Goal: Task Accomplishment & Management: Complete application form

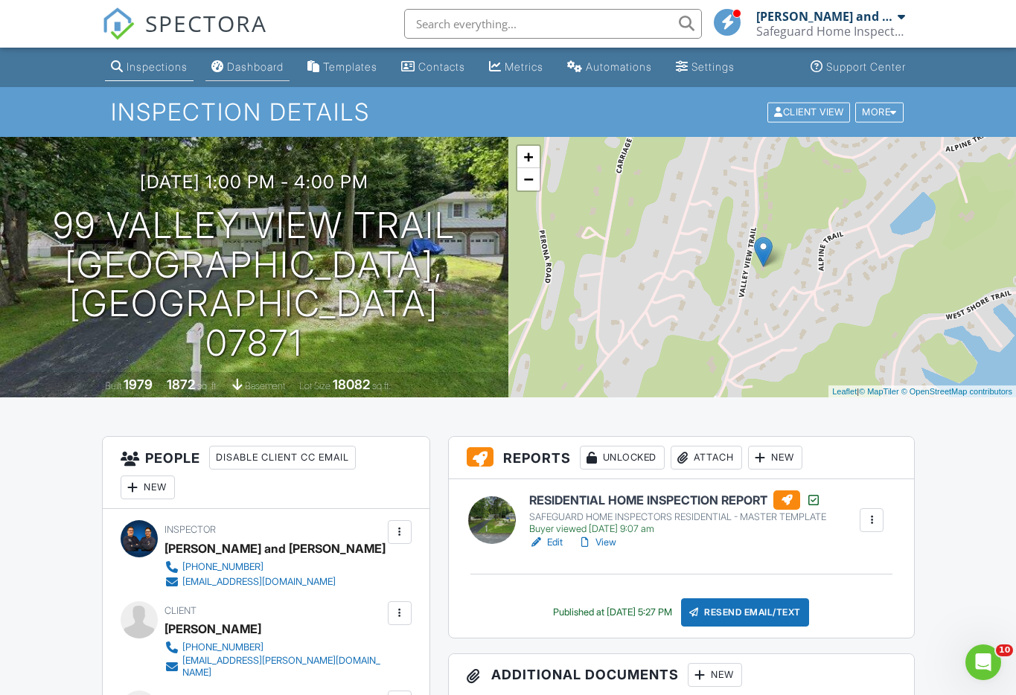
click at [218, 69] on div "Dashboard" at bounding box center [217, 66] width 13 height 12
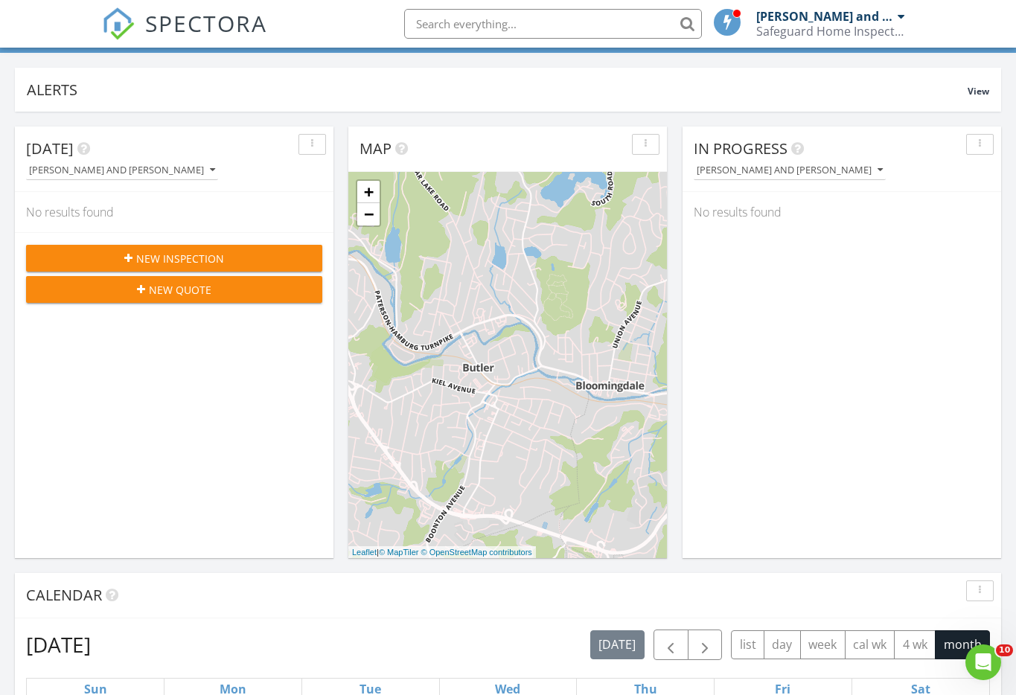
scroll to position [74, 0]
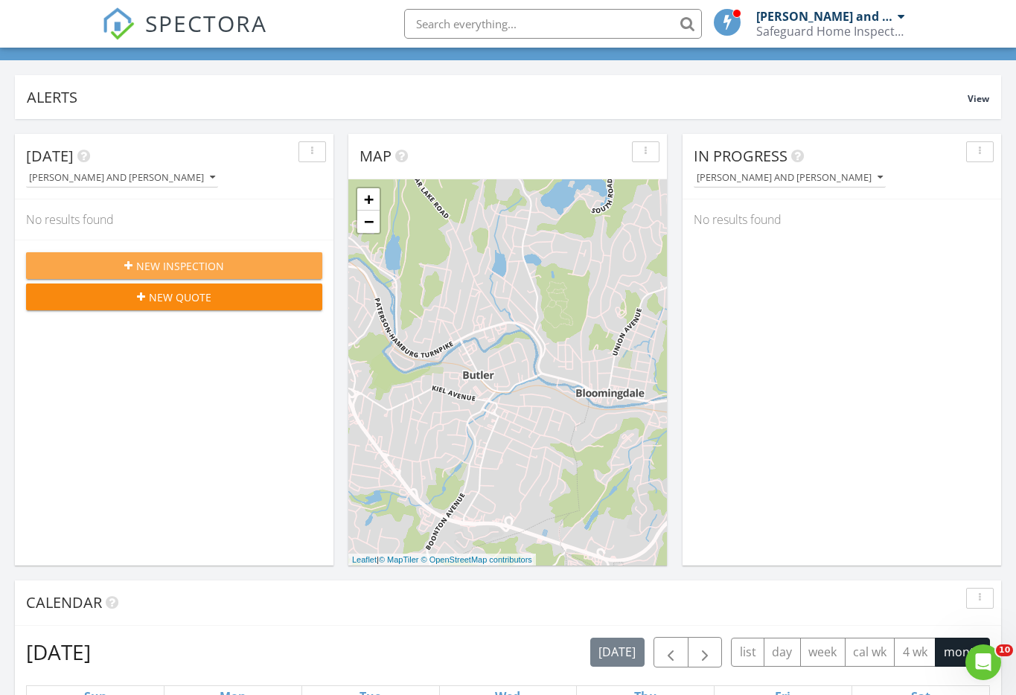
click at [171, 262] on span "New Inspection" at bounding box center [180, 266] width 88 height 16
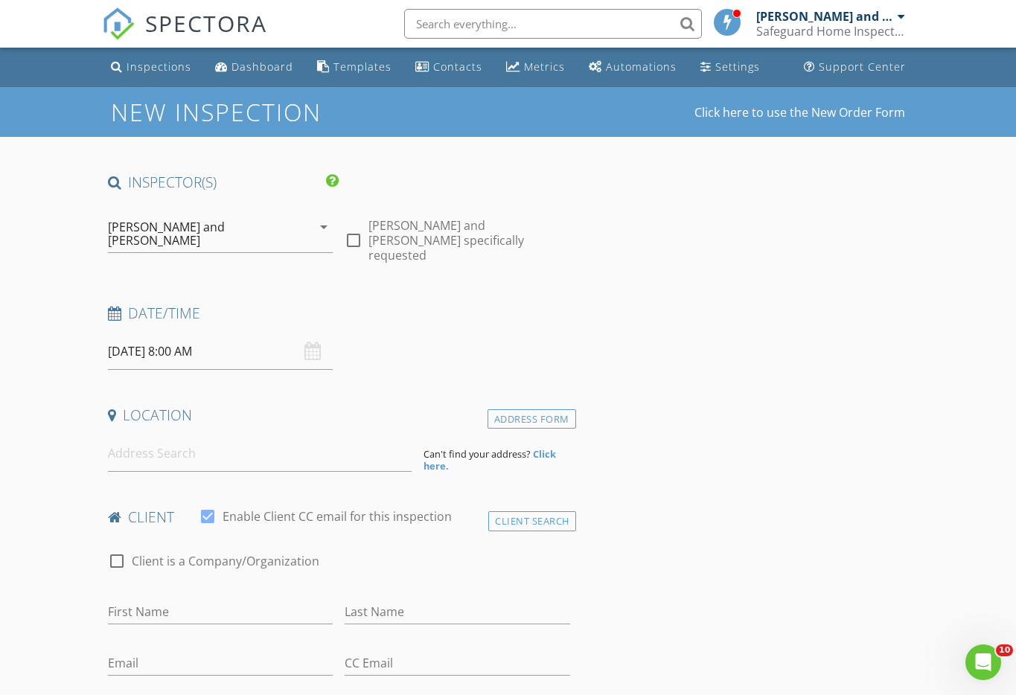
click at [313, 342] on div "08/28/2025 8:00 AM" at bounding box center [221, 352] width 226 height 36
click at [130, 347] on input "08/28/2025 8:00 AM" at bounding box center [221, 352] width 226 height 36
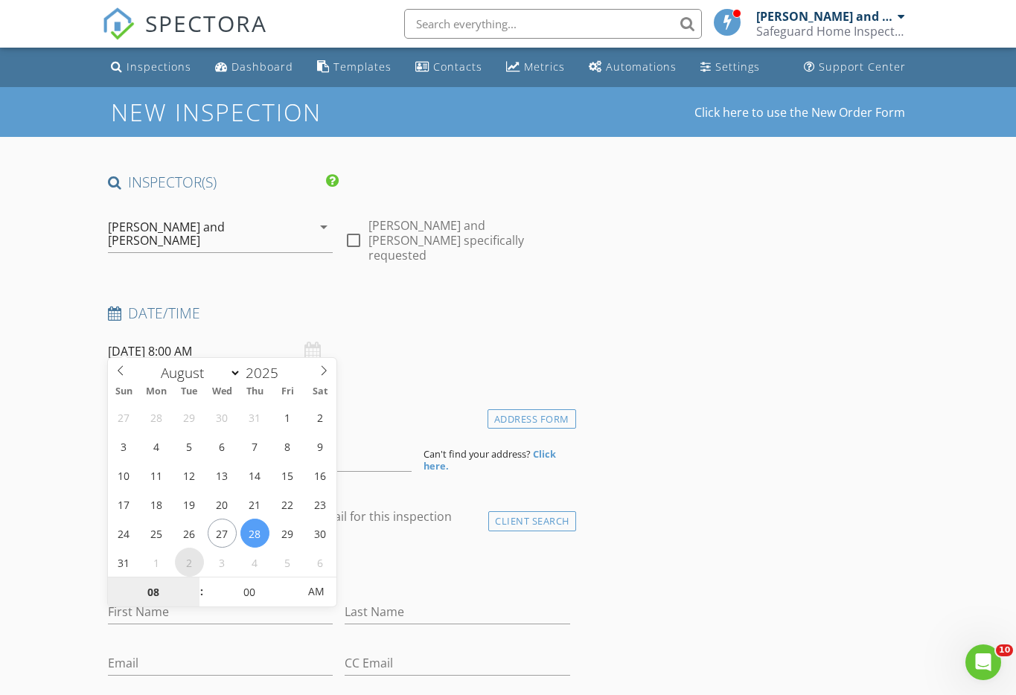
select select "8"
type input "09/02/2025 8:00 AM"
type input "07"
type input "09/02/2025 7:00 AM"
click at [194, 599] on span at bounding box center [194, 600] width 10 height 15
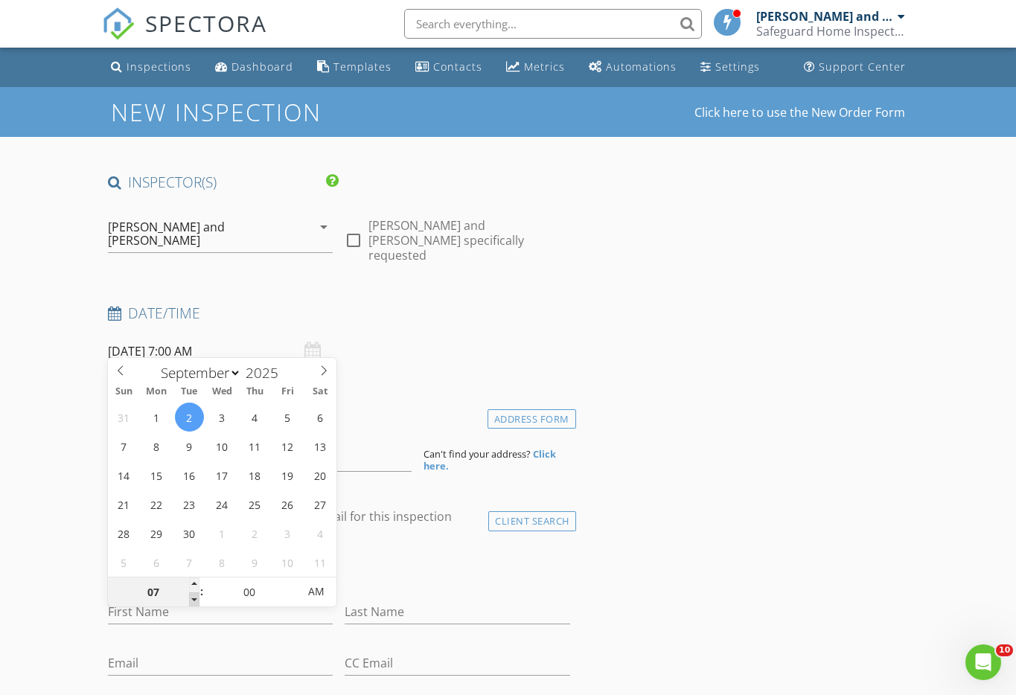
type input "06"
type input "09/02/2025 6:00 AM"
click at [194, 599] on span at bounding box center [194, 600] width 10 height 15
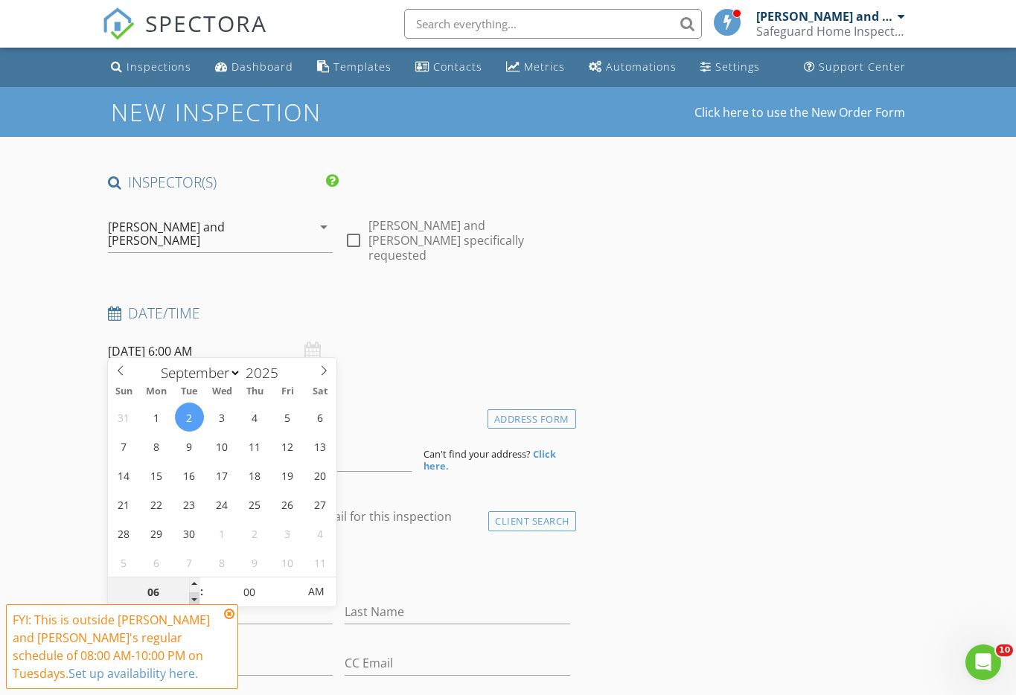
type input "05"
type input "09/02/2025 5:00 AM"
click at [194, 599] on span at bounding box center [194, 600] width 10 height 15
type input "04"
click at [194, 599] on span at bounding box center [194, 600] width 10 height 15
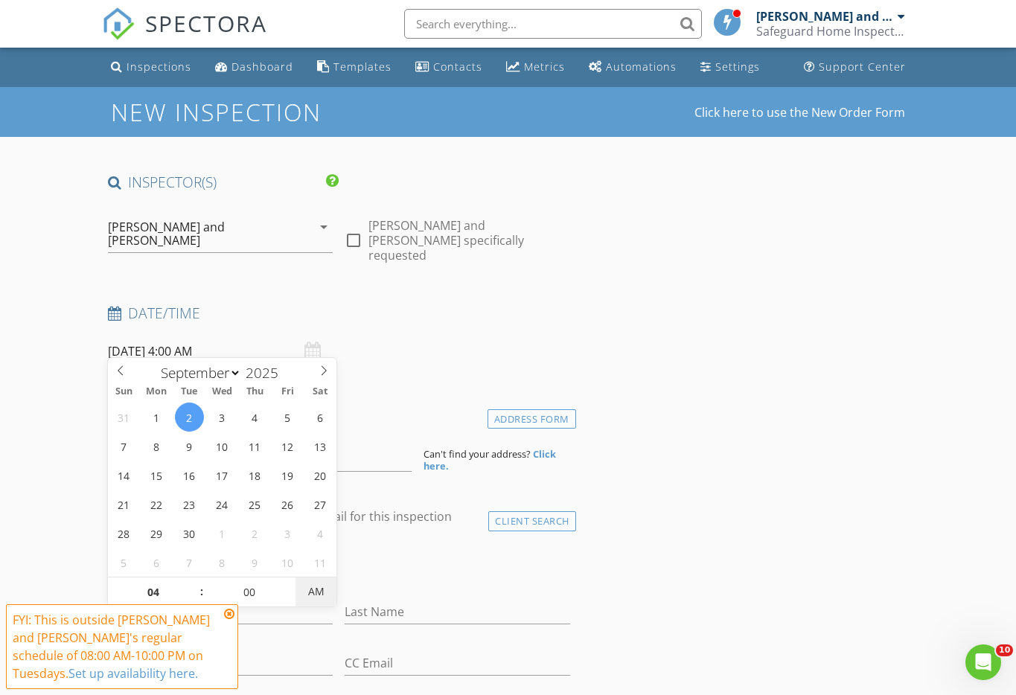
type input "09/02/2025 4:00 PM"
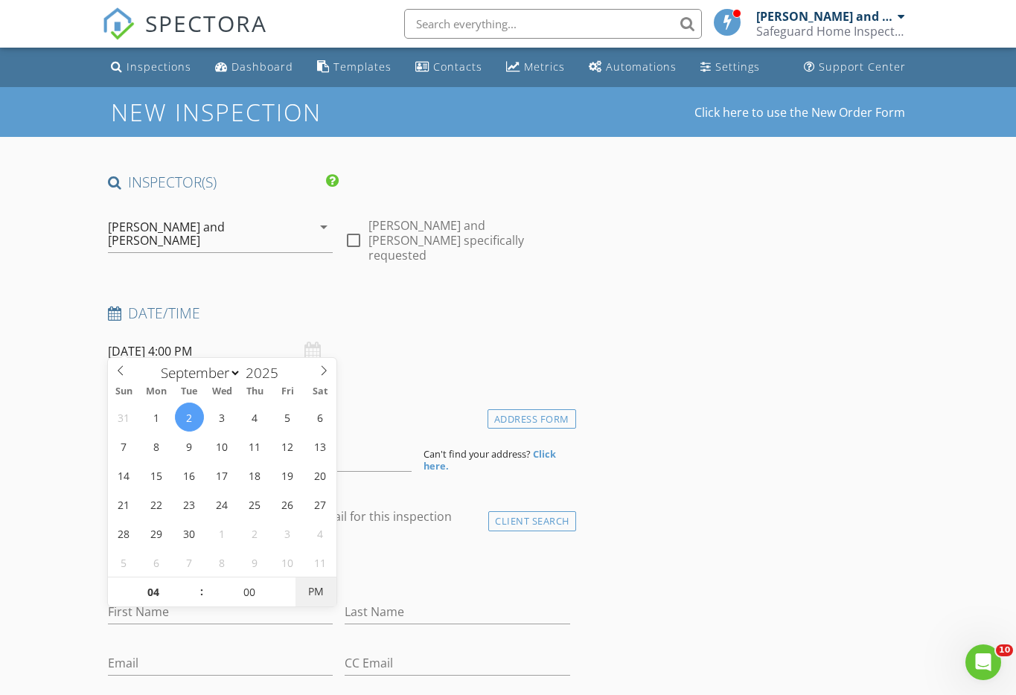
click at [323, 594] on span "PM" at bounding box center [316, 592] width 41 height 30
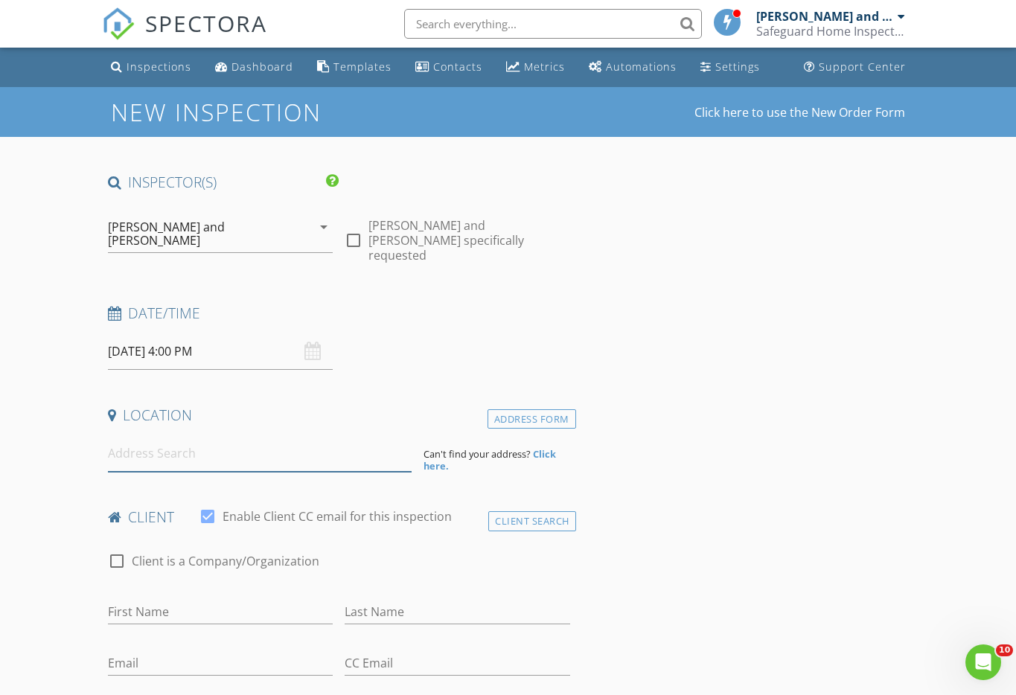
click at [171, 443] on input at bounding box center [260, 454] width 305 height 36
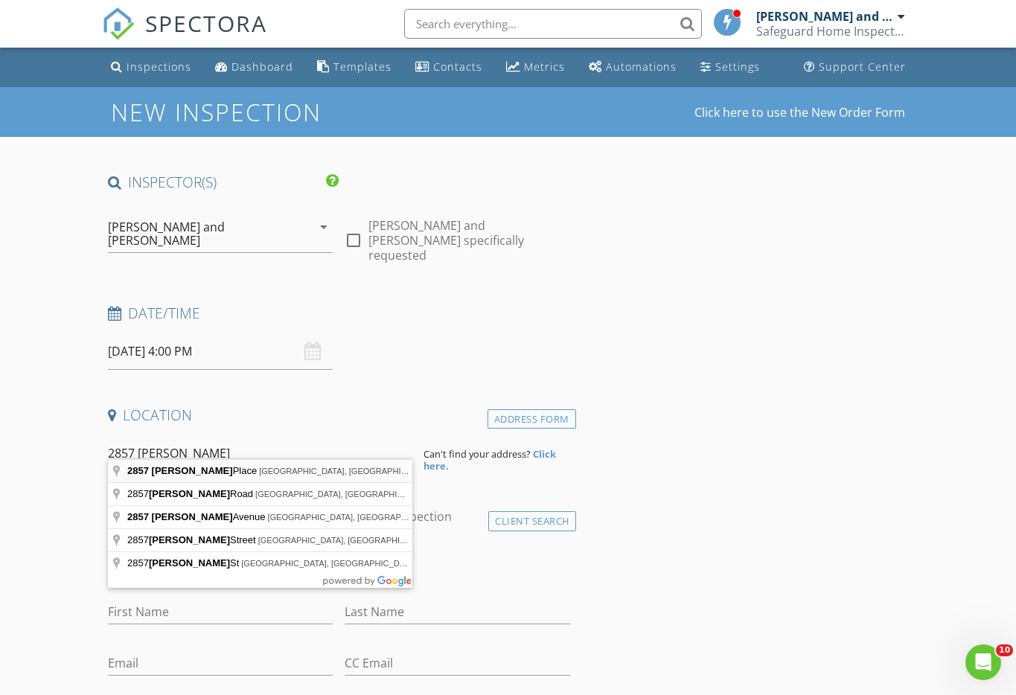
type input "2857 Willard Place, Union, NJ, USA"
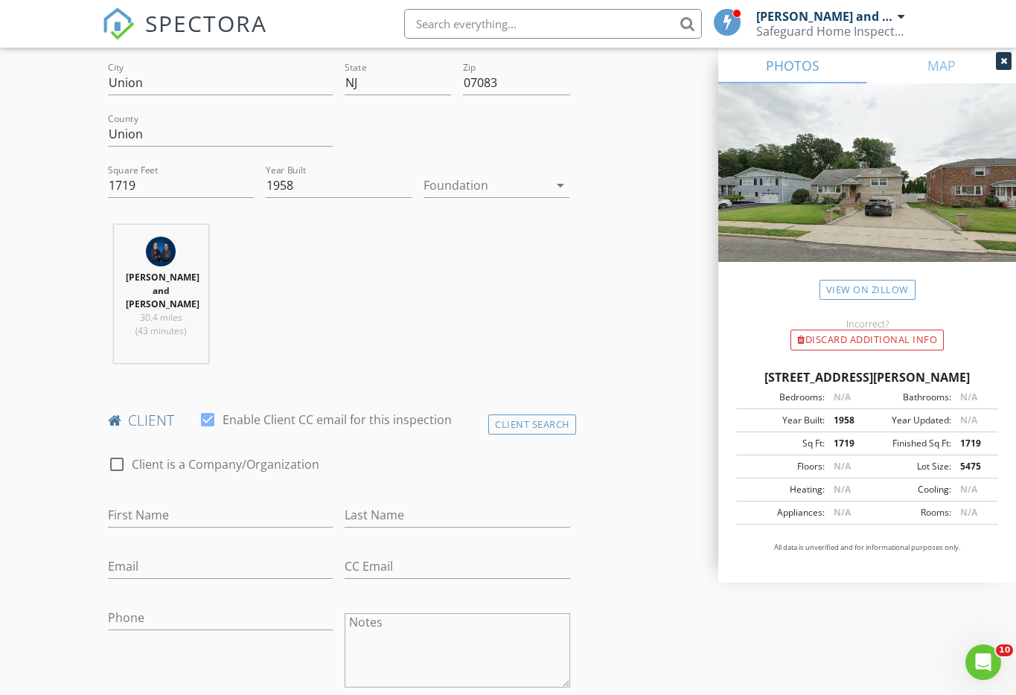
scroll to position [521, 0]
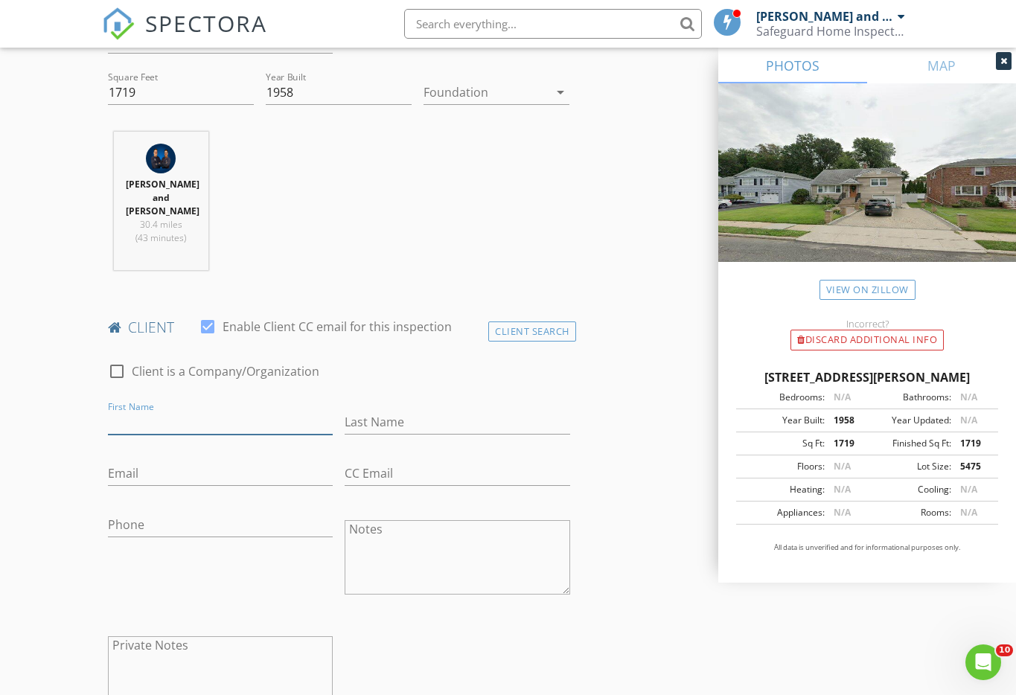
click at [160, 410] on input "First Name" at bounding box center [221, 422] width 226 height 25
click at [141, 410] on input "First Name" at bounding box center [221, 422] width 226 height 25
type input "Diego"
type input "Scerbo"
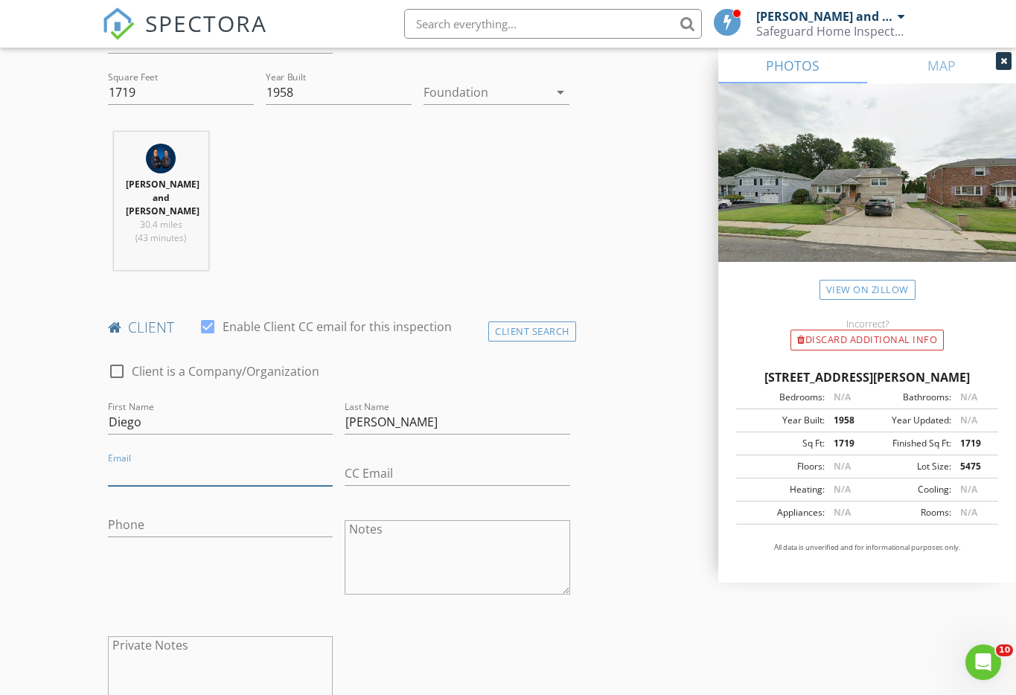
click at [141, 462] on input "Email" at bounding box center [221, 474] width 226 height 25
type input "diego641990@gmail.com"
click at [152, 513] on input "Phone" at bounding box center [221, 525] width 226 height 25
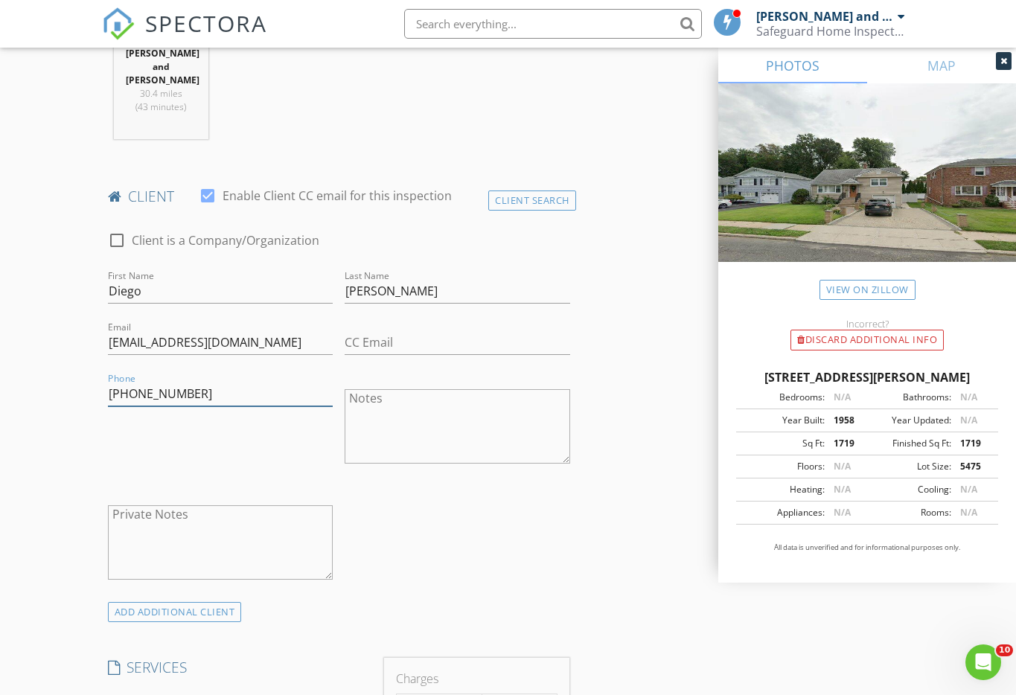
scroll to position [670, 0]
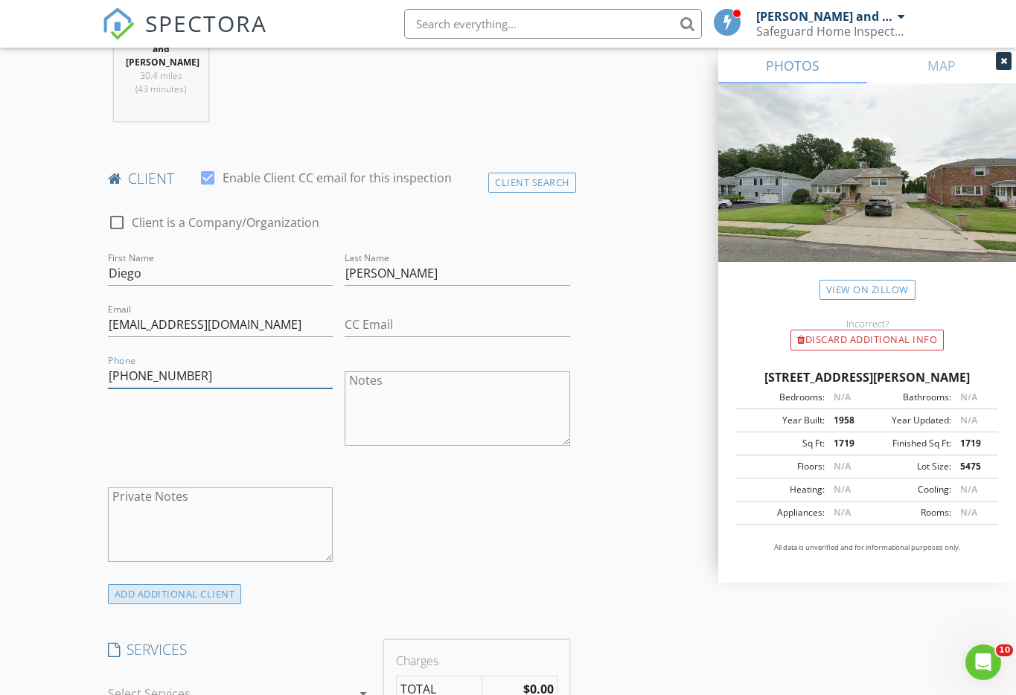
type input "201-577-2933"
click at [188, 584] on div "ADD ADDITIONAL client" at bounding box center [175, 594] width 134 height 20
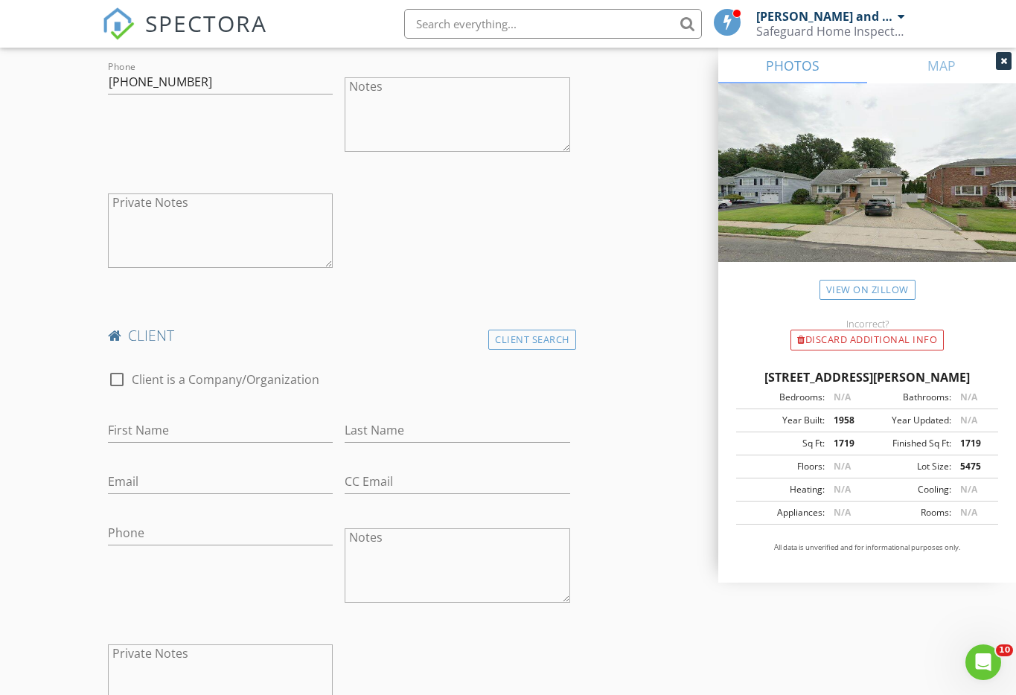
scroll to position [968, 0]
click at [181, 415] on input "First Name" at bounding box center [221, 427] width 226 height 25
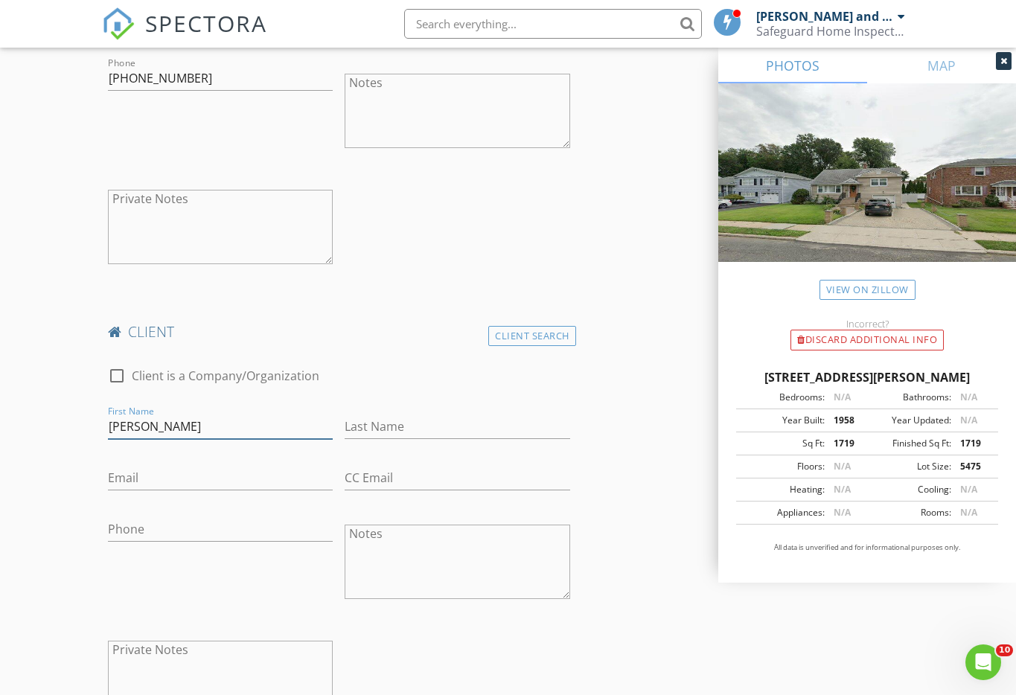
type input "Luz"
type input "Ozuna Parahoy"
click at [181, 466] on input "Email" at bounding box center [221, 478] width 226 height 25
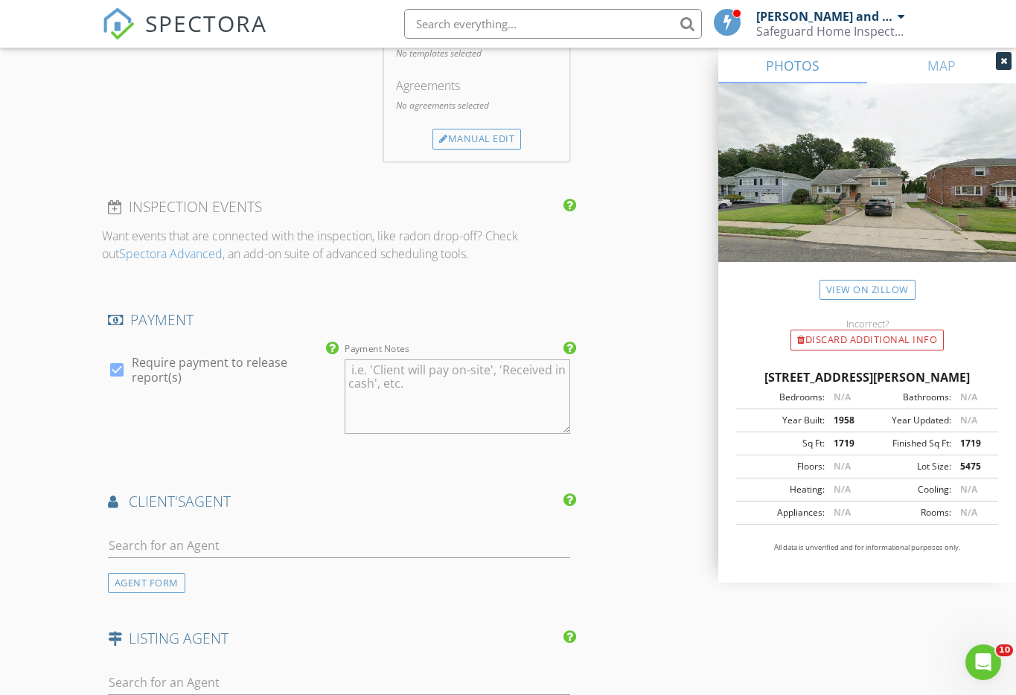
scroll to position [1861, 0]
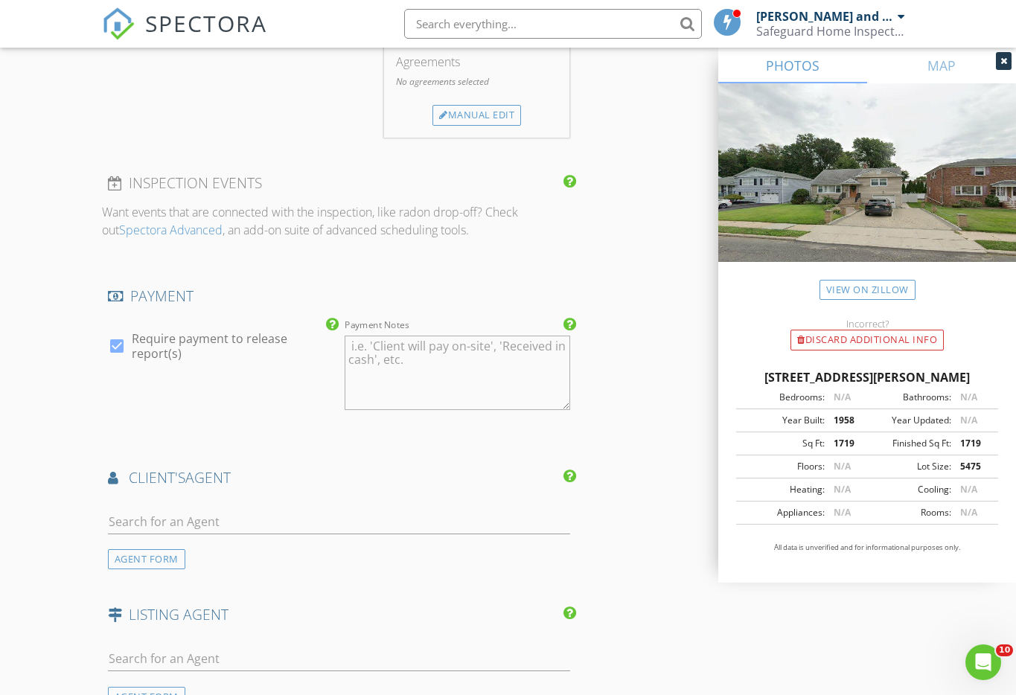
type input "luzozuna92@gmail.com"
click at [207, 510] on input "text" at bounding box center [339, 522] width 462 height 25
type input "a"
type input "house"
click at [162, 558] on div "Sotheby’s" at bounding box center [216, 564] width 133 height 12
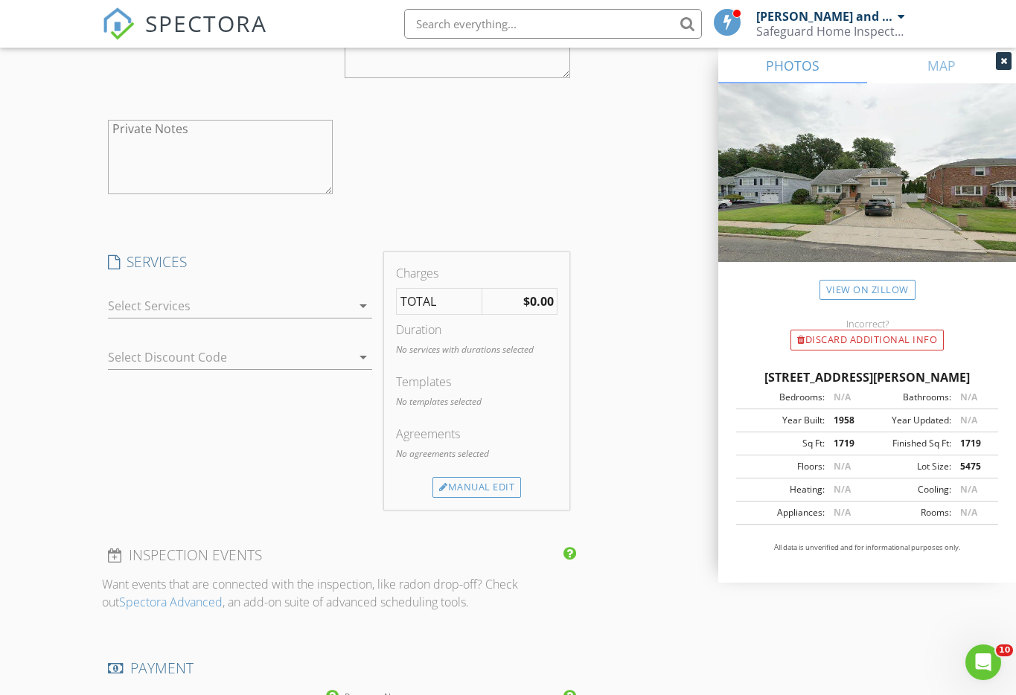
scroll to position [1415, 0]
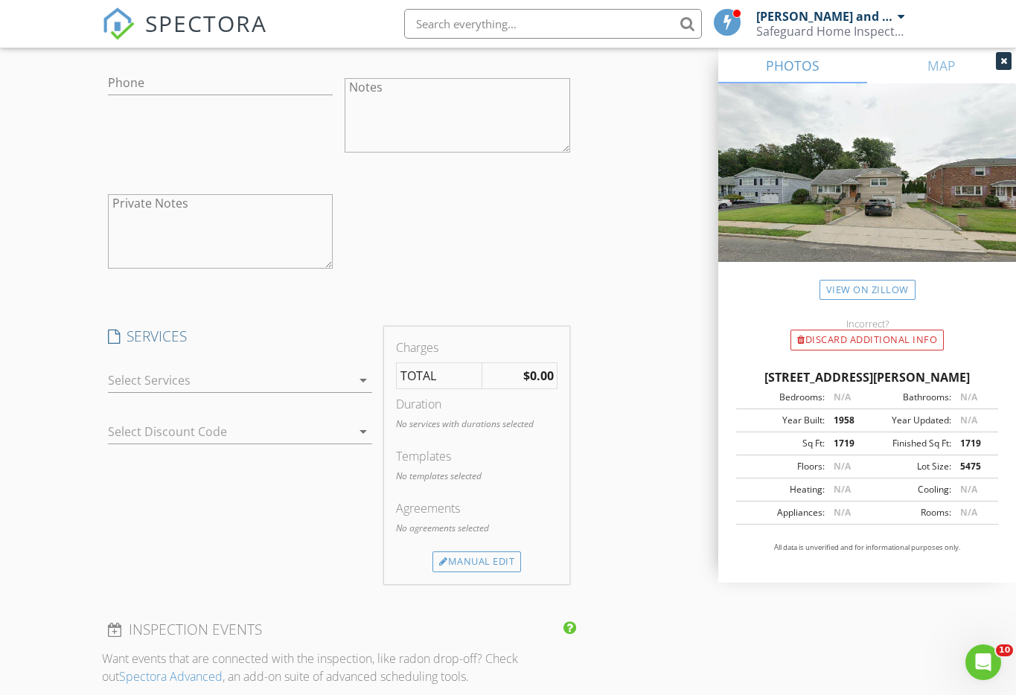
click at [362, 372] on icon "arrow_drop_down" at bounding box center [363, 381] width 18 height 18
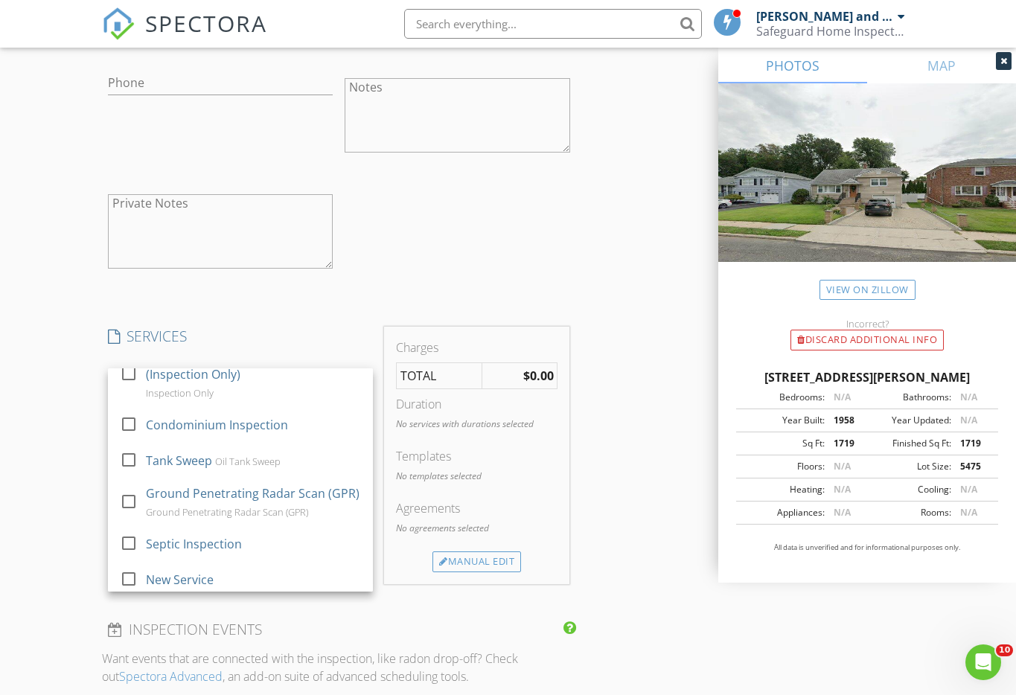
scroll to position [255, 0]
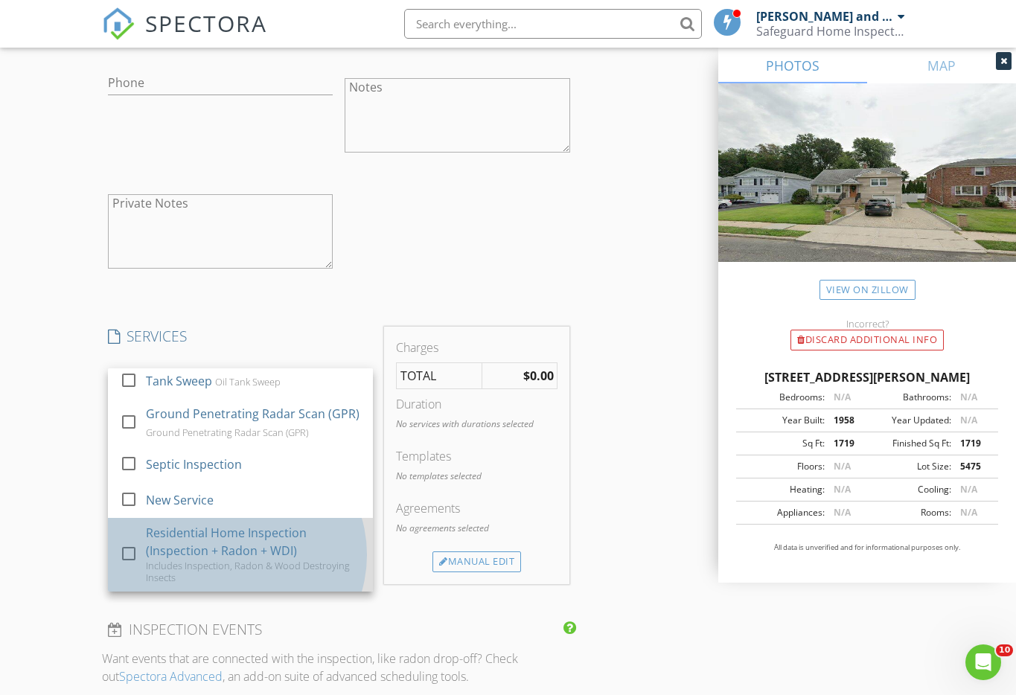
click at [169, 524] on div "Residential Home Inspection (Inspection + Radon + WDI)" at bounding box center [253, 542] width 215 height 36
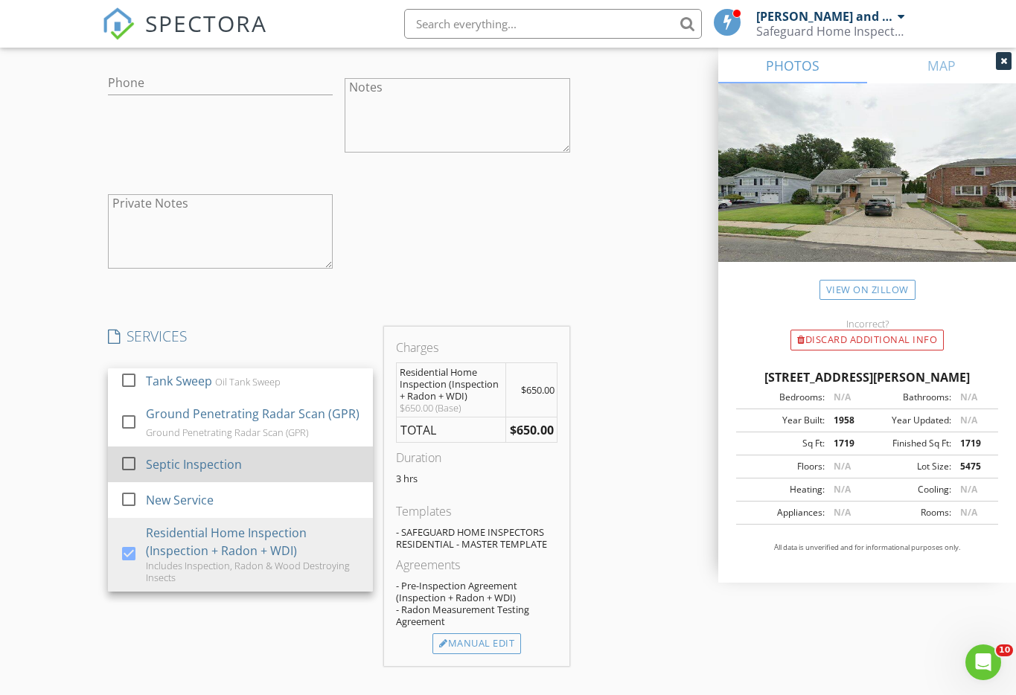
scroll to position [106, 0]
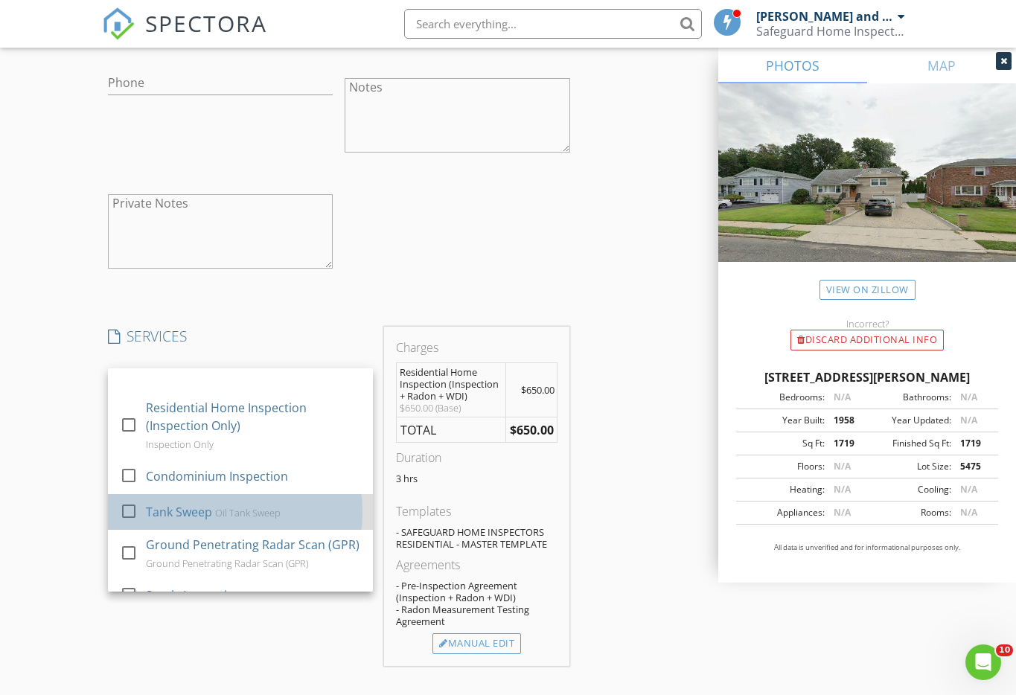
click at [201, 503] on div "Tank Sweep" at bounding box center [179, 512] width 66 height 18
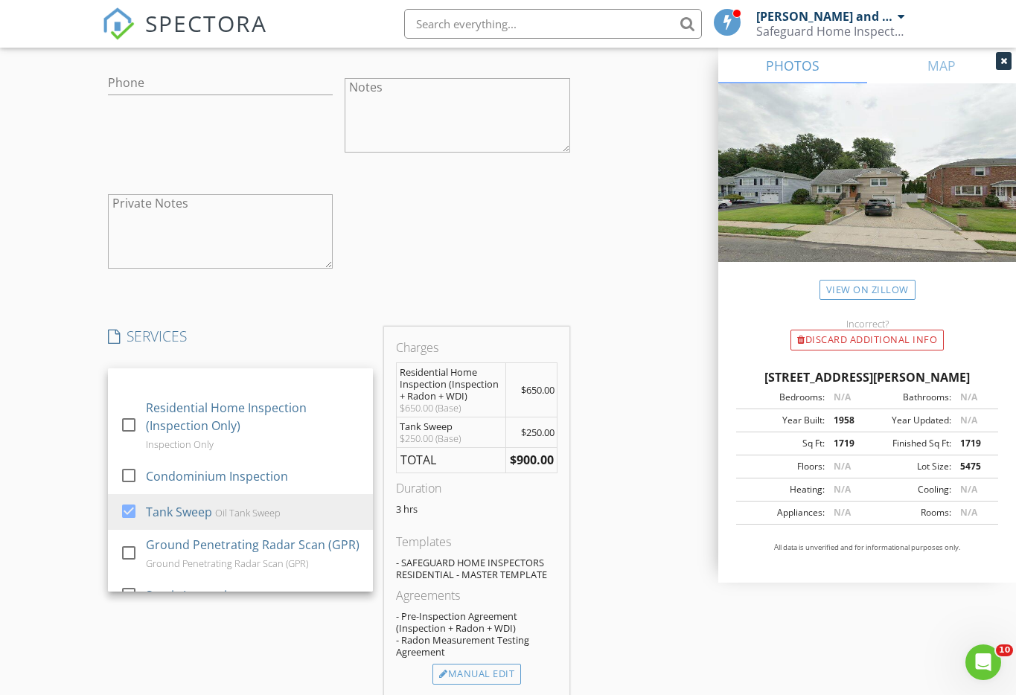
click at [306, 608] on div "SERVICES check_box_outline_blank Residential Home Inspection (Inspection + WDI)…" at bounding box center [240, 512] width 277 height 370
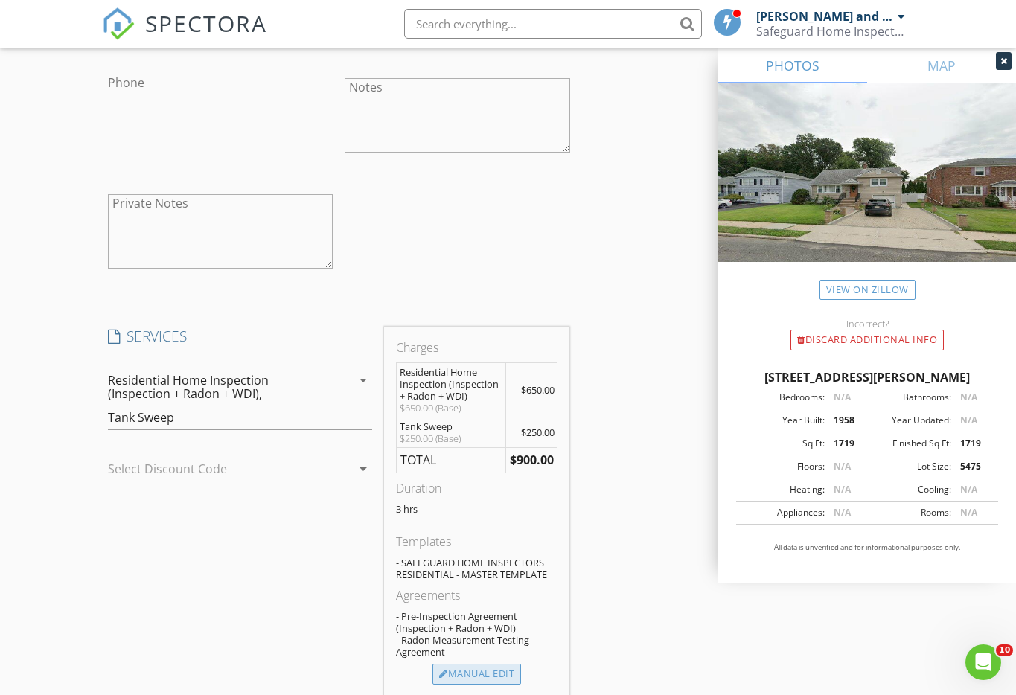
click at [463, 664] on div "Manual Edit" at bounding box center [477, 674] width 89 height 21
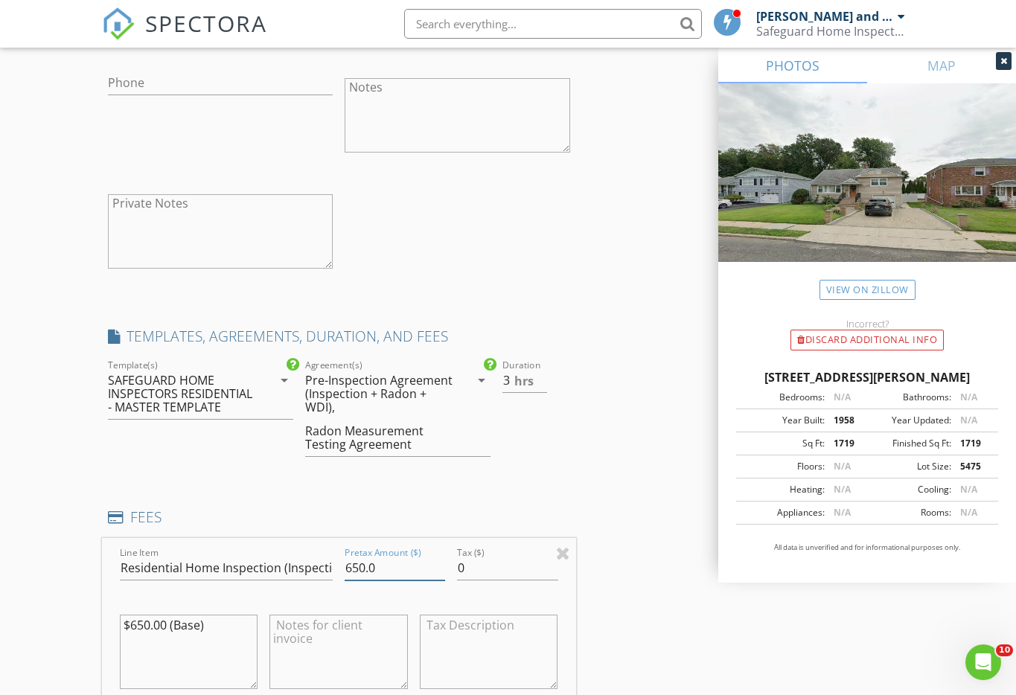
drag, startPoint x: 365, startPoint y: 528, endPoint x: 347, endPoint y: 529, distance: 17.9
click at [347, 556] on input "650.0" at bounding box center [395, 568] width 101 height 25
type input "700.0"
drag, startPoint x: 150, startPoint y: 583, endPoint x: 129, endPoint y: 587, distance: 21.2
click at [129, 615] on textarea "$650.00 (Base)" at bounding box center [189, 652] width 138 height 74
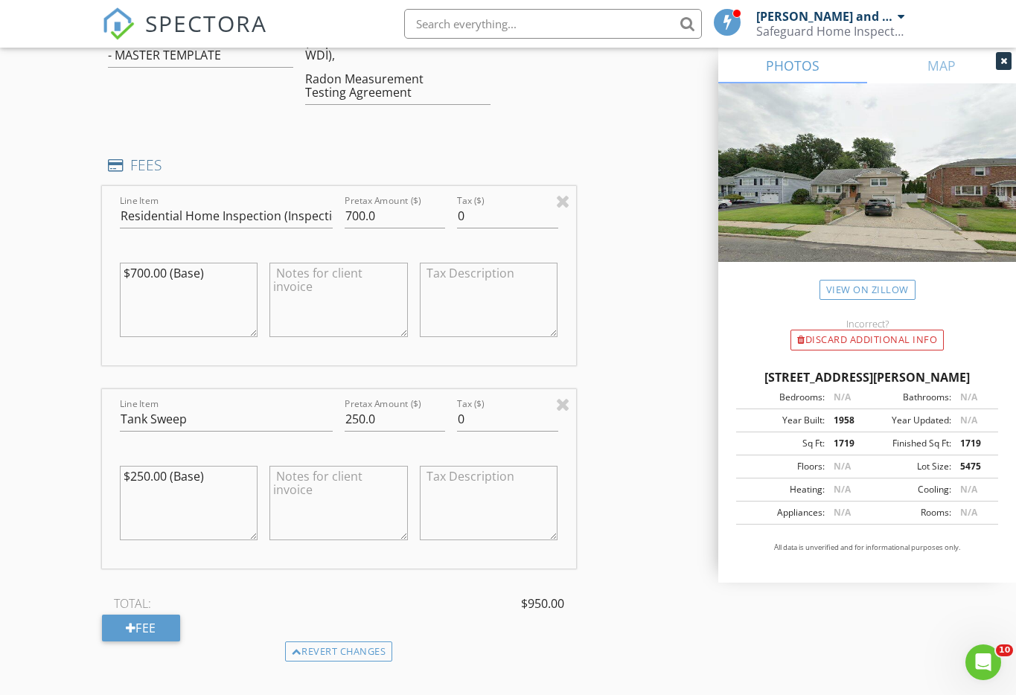
scroll to position [1787, 0]
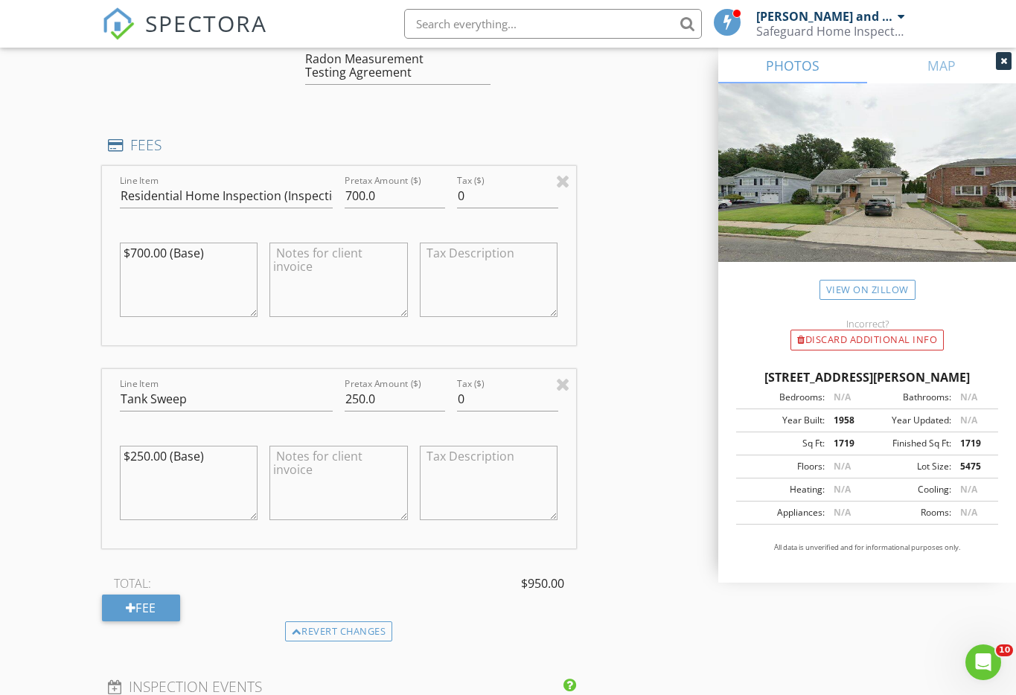
type textarea "$700.00 (Base)"
drag, startPoint x: 365, startPoint y: 357, endPoint x: 345, endPoint y: 365, distance: 20.7
click at [345, 387] on input "250.0" at bounding box center [395, 399] width 101 height 25
type input "300.0"
drag, startPoint x: 149, startPoint y: 412, endPoint x: 129, endPoint y: 412, distance: 20.1
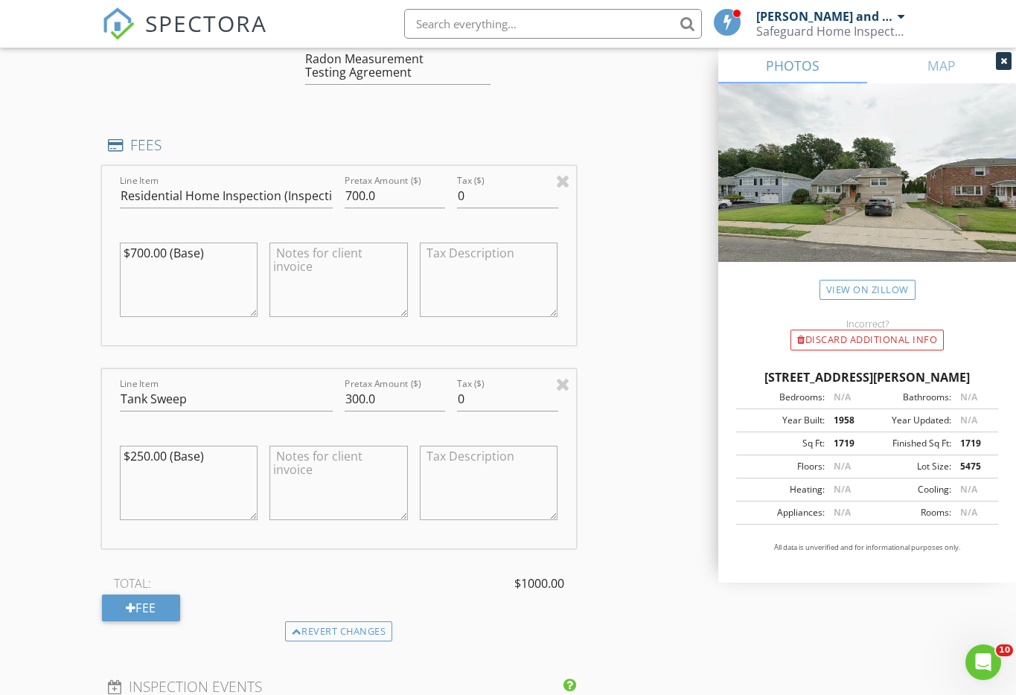
click at [129, 446] on textarea "$250.00 (Base)" at bounding box center [189, 483] width 138 height 74
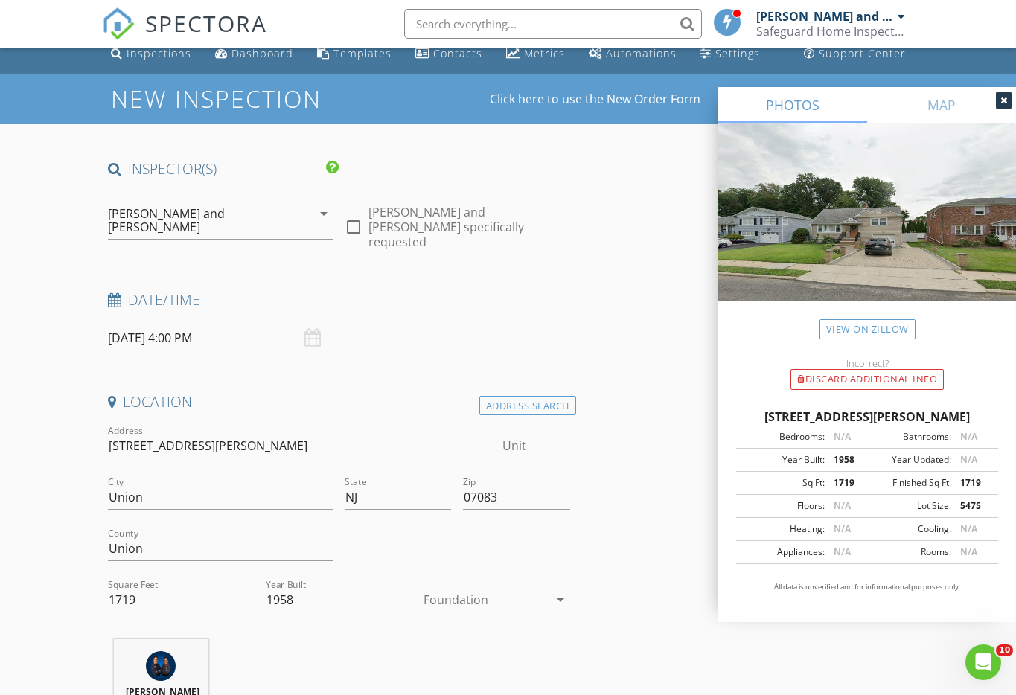
scroll to position [0, 0]
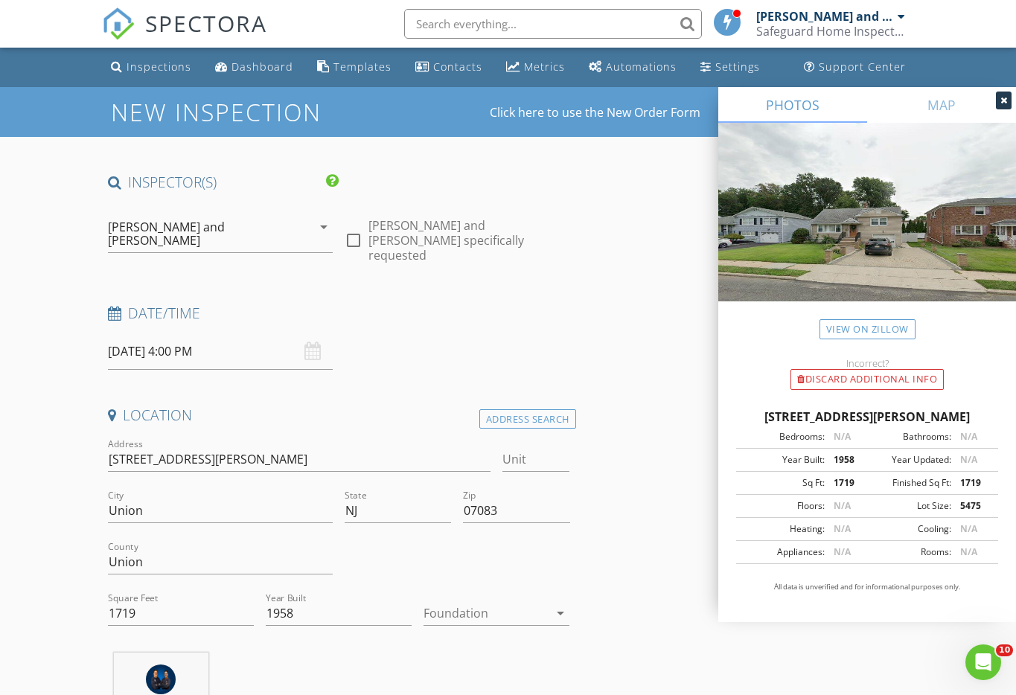
type textarea "$300.00 (Base)"
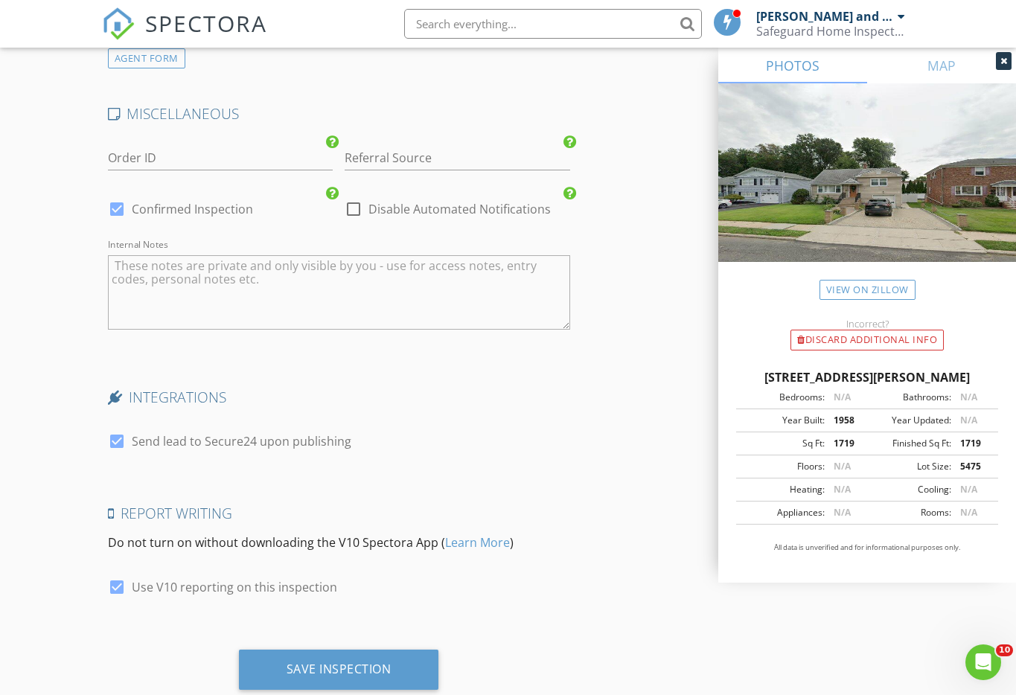
scroll to position [3271, 0]
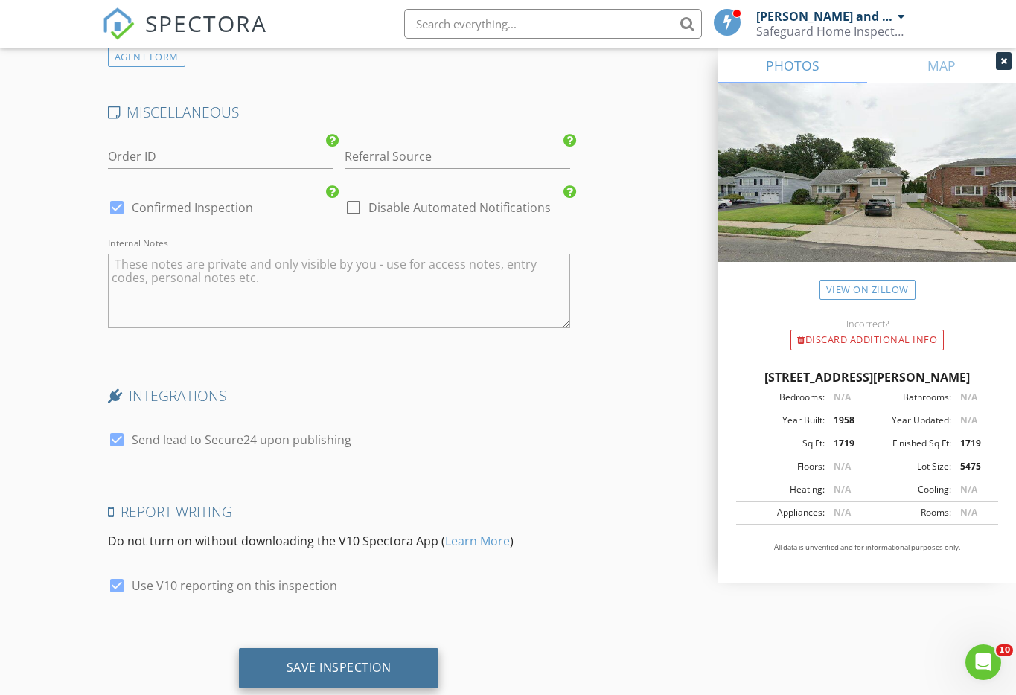
click at [325, 649] on div "Save Inspection" at bounding box center [339, 669] width 200 height 40
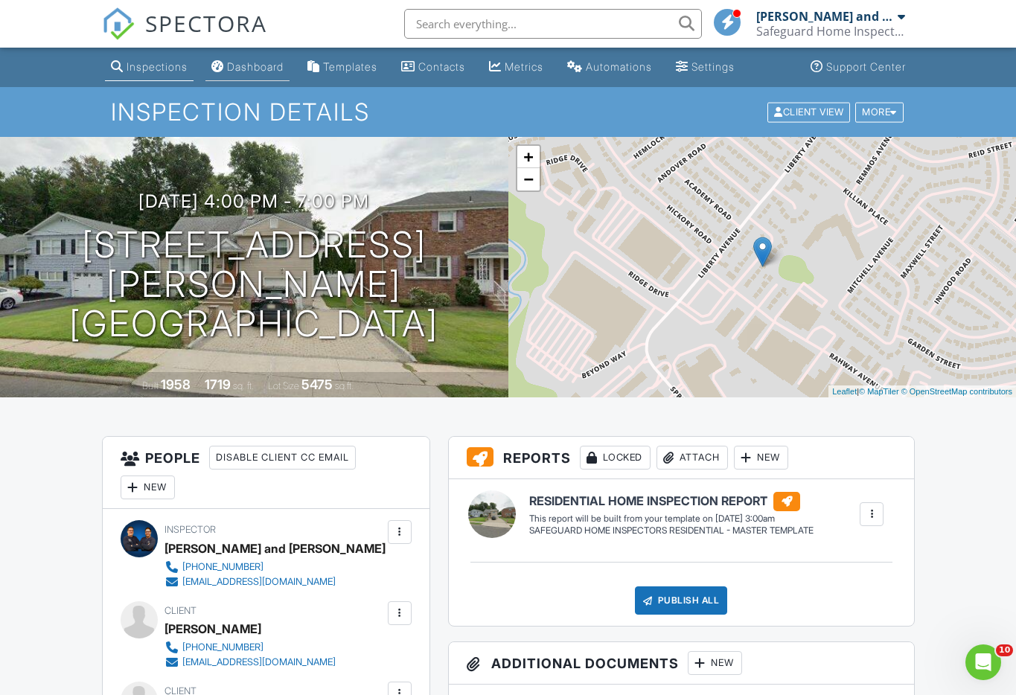
click at [230, 68] on link "Dashboard" at bounding box center [247, 68] width 84 height 28
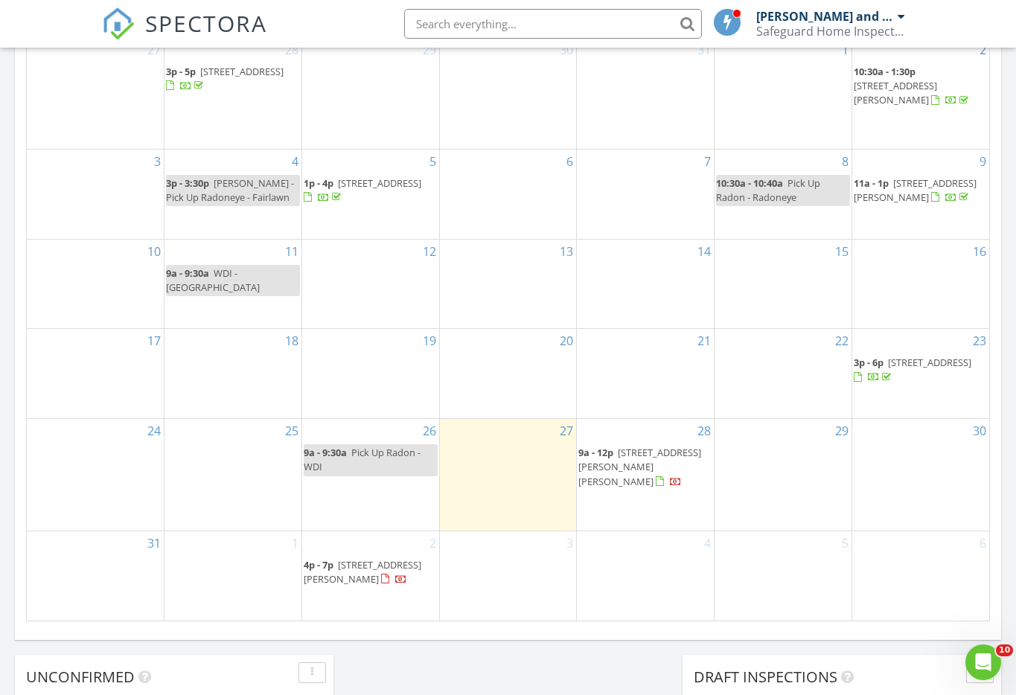
scroll to position [819, 0]
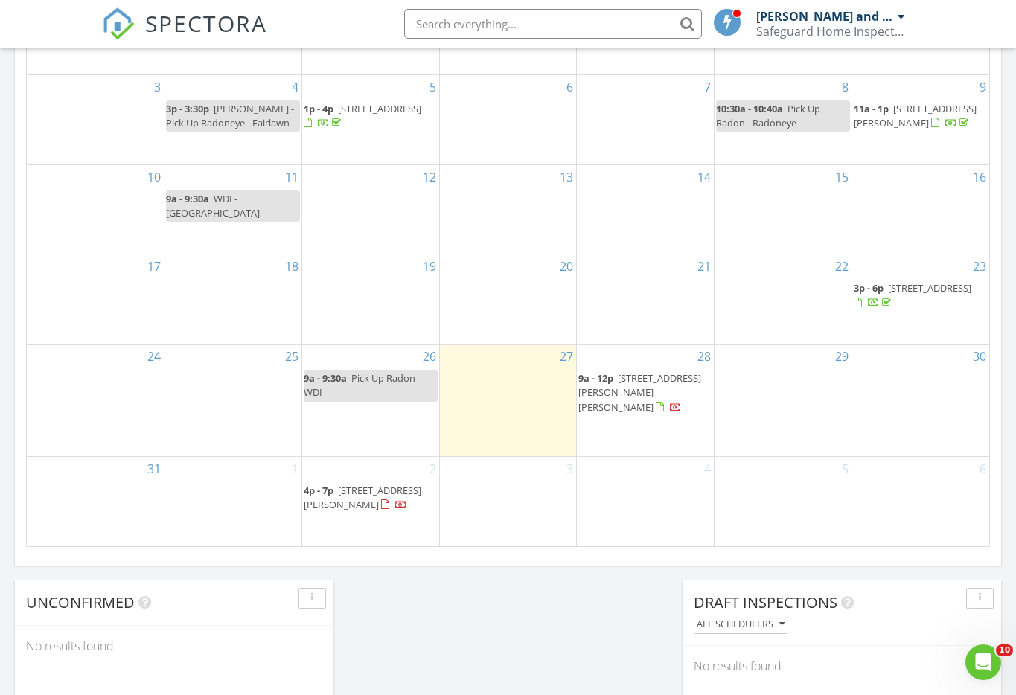
click at [889, 295] on span "12 Chatham Rd, West Milford 07421" at bounding box center [929, 287] width 83 height 13
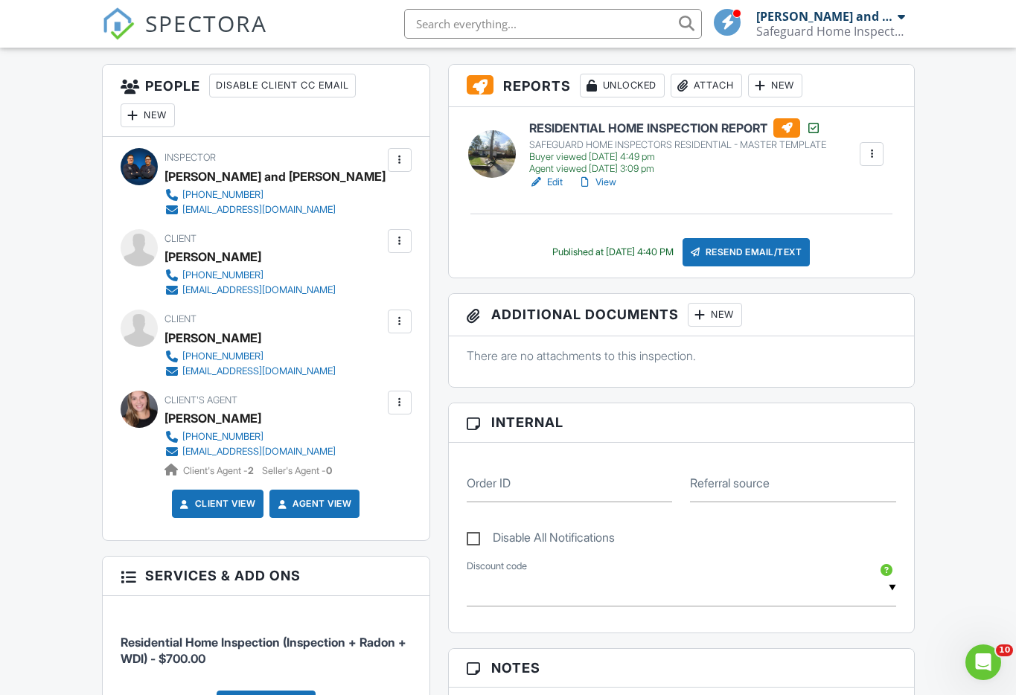
scroll to position [223, 0]
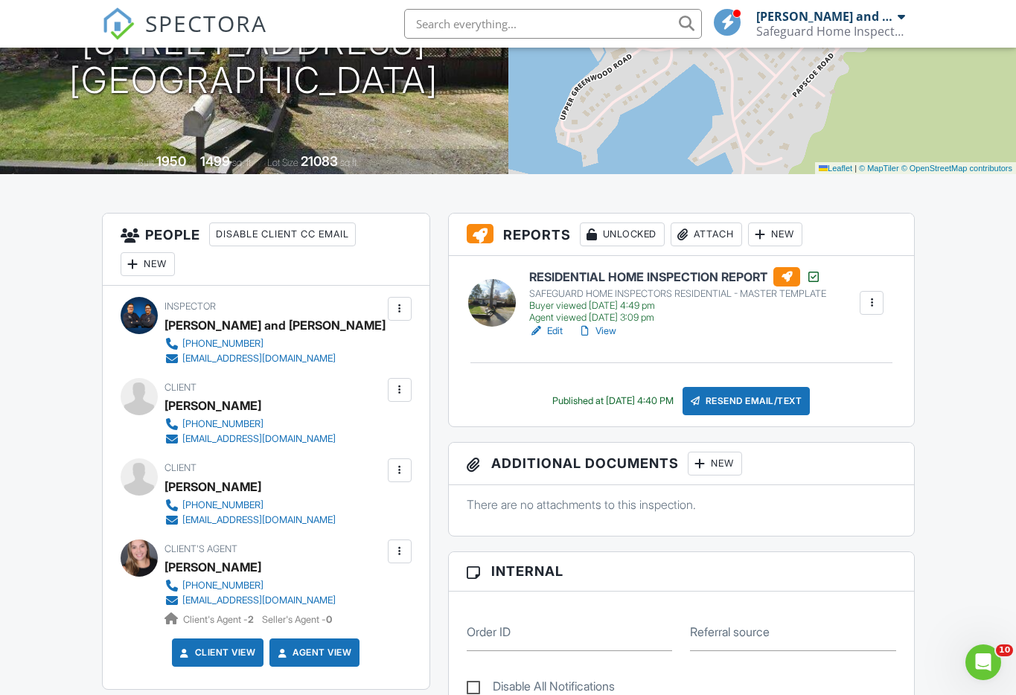
click at [555, 328] on link "Edit" at bounding box center [546, 331] width 34 height 15
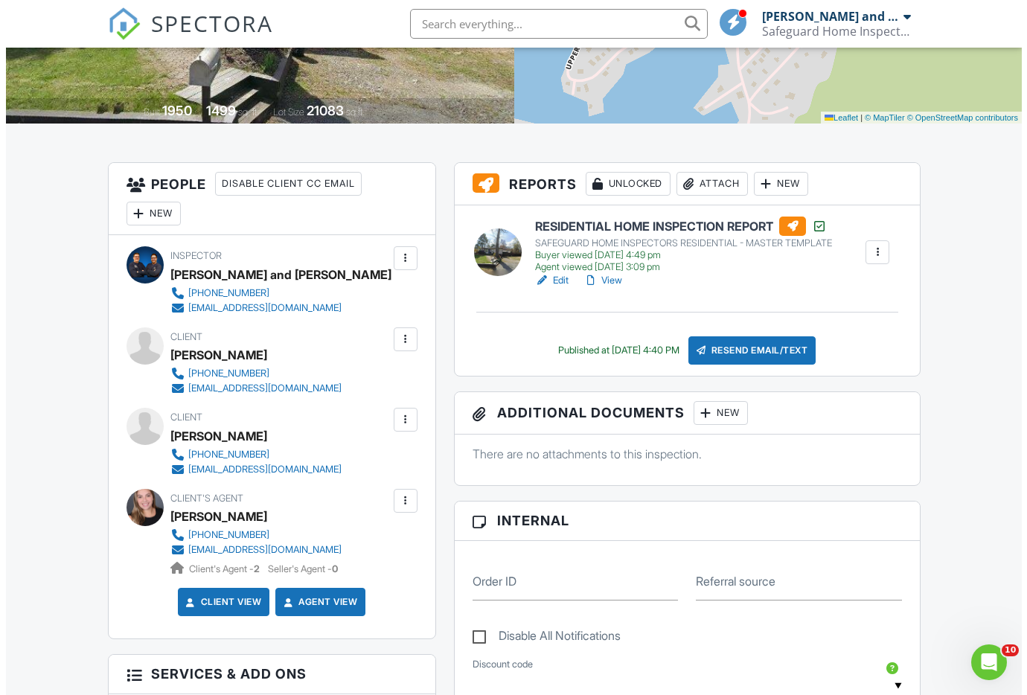
scroll to position [298, 0]
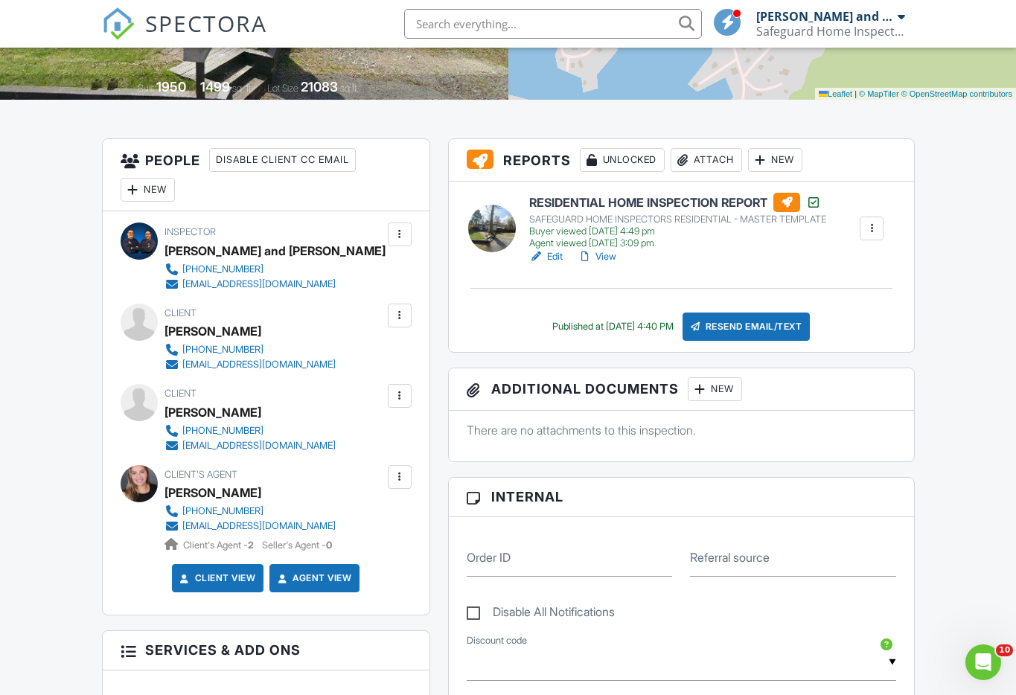
click at [713, 386] on div "New" at bounding box center [715, 389] width 54 height 24
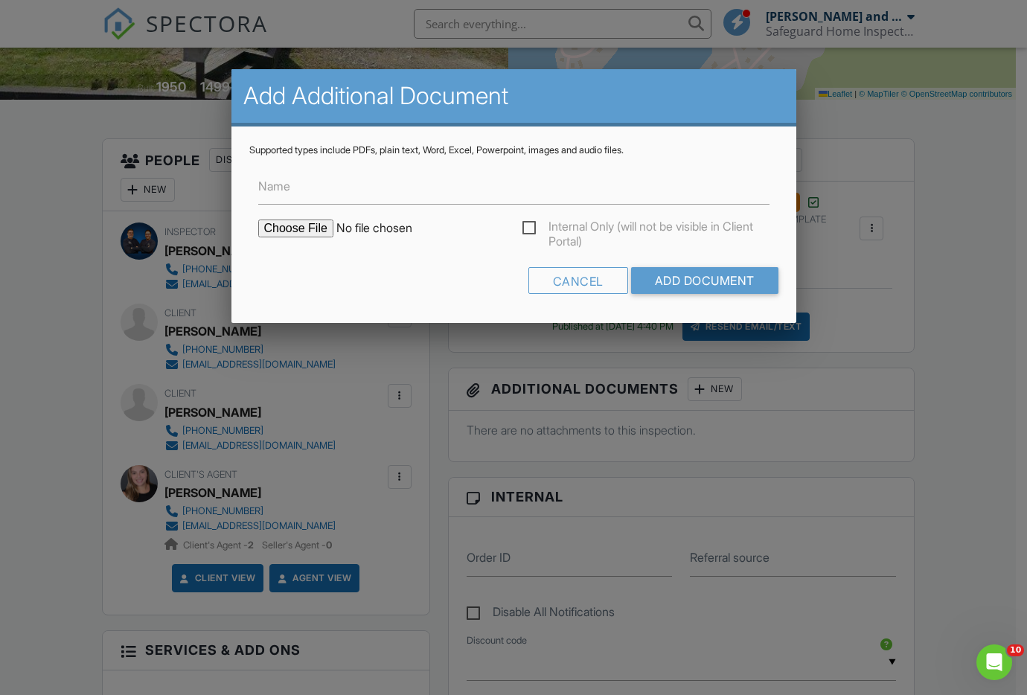
click at [299, 229] on input "file" at bounding box center [384, 229] width 253 height 18
type input "C:\fakepath\Chatham Rd Radon Test Report.pdf"
click at [296, 185] on input "Name" at bounding box center [514, 186] width 512 height 36
type input "Radon Report"
click at [697, 281] on input "Add Document" at bounding box center [704, 280] width 147 height 27
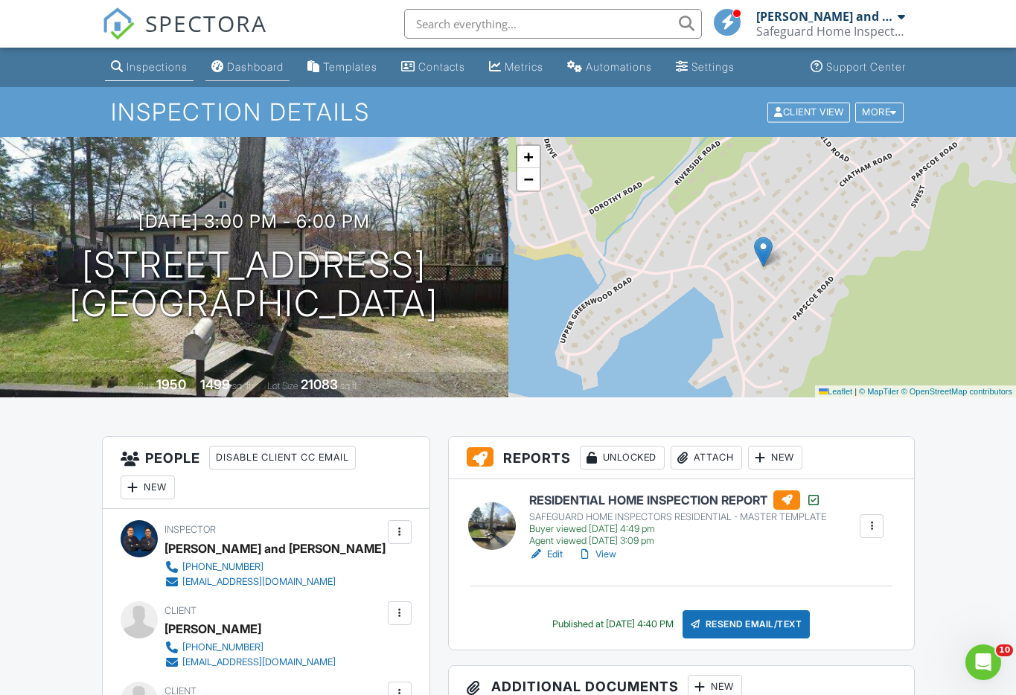
click at [249, 62] on div "Dashboard" at bounding box center [255, 66] width 57 height 13
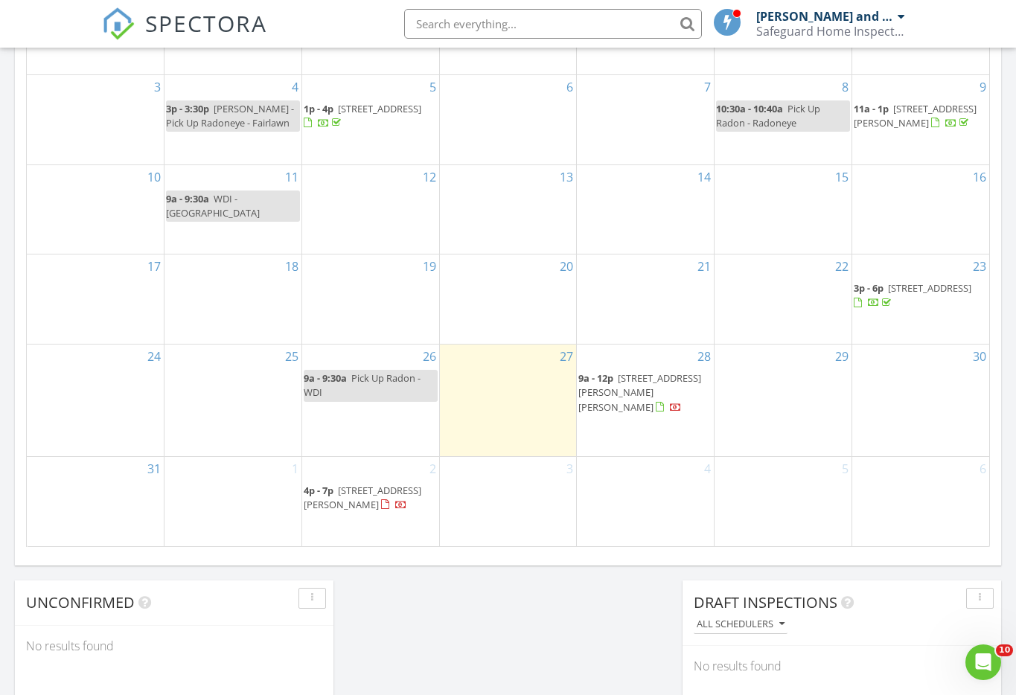
scroll to position [893, 0]
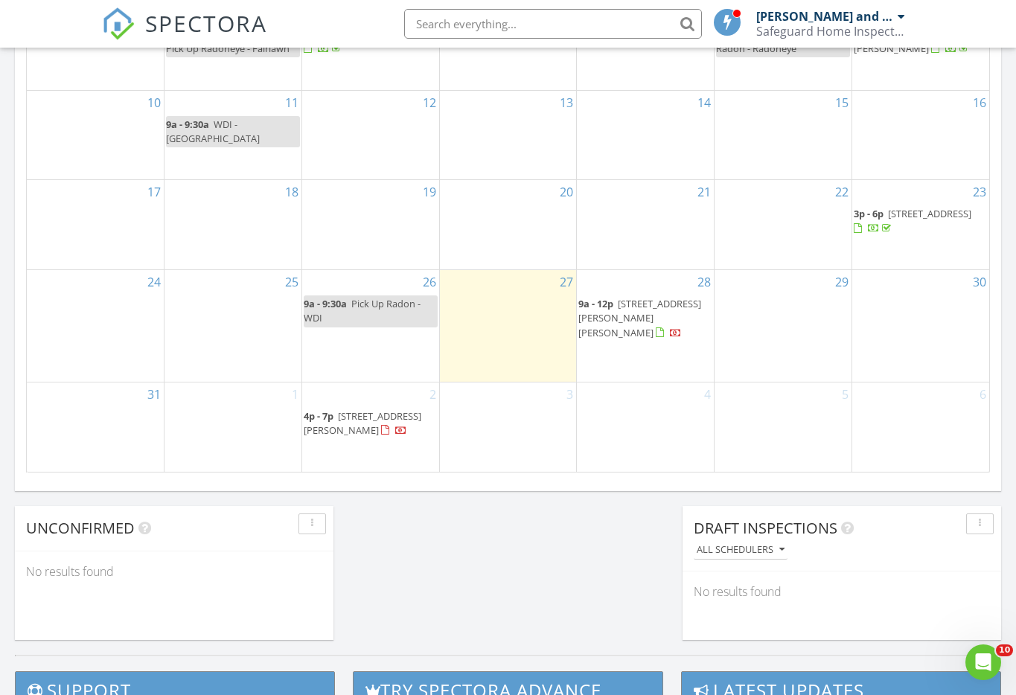
click at [369, 415] on span "[STREET_ADDRESS][PERSON_NAME]" at bounding box center [363, 424] width 118 height 28
